Goal: Communication & Community: Answer question/provide support

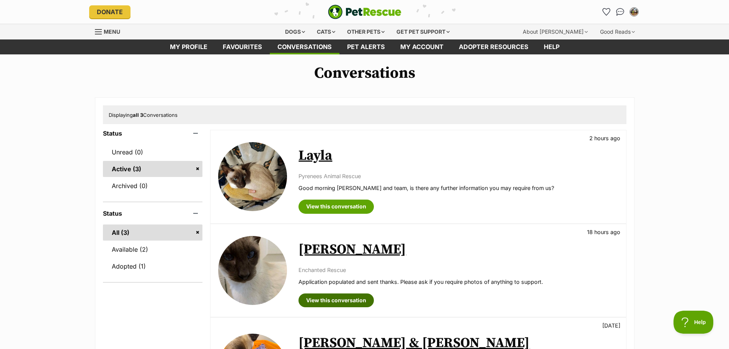
click at [341, 300] on link "View this conversation" at bounding box center [336, 300] width 75 height 14
click at [331, 203] on link "View this conversation" at bounding box center [336, 206] width 75 height 14
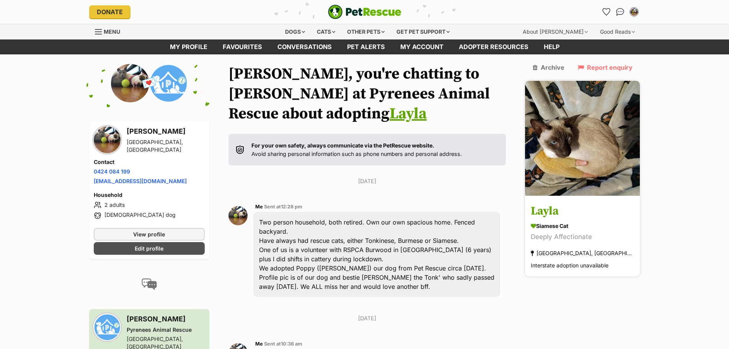
click at [604, 147] on img at bounding box center [582, 138] width 115 height 115
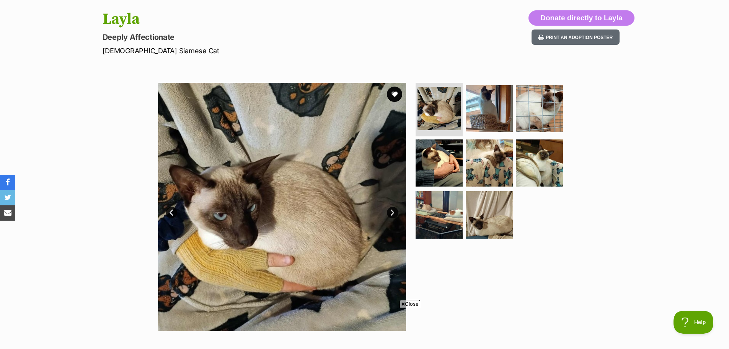
click at [44, 267] on div "Available 1 of 8 images 1 of 8 images 1 of 8 images 1 of 8 images 1 of 8 images…" at bounding box center [364, 201] width 729 height 260
click at [431, 216] on img at bounding box center [439, 214] width 49 height 49
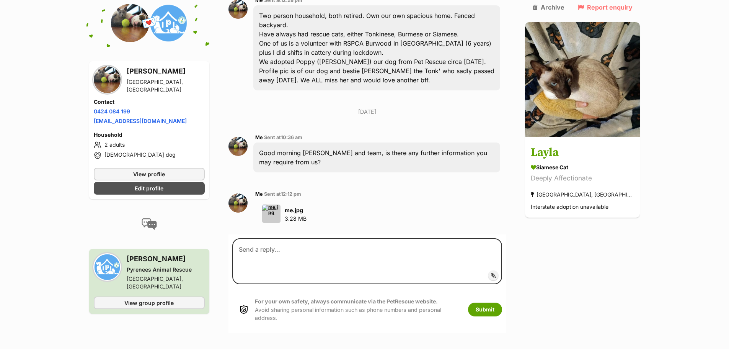
scroll to position [209, 0]
